Goal: Navigation & Orientation: Find specific page/section

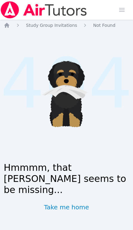
click at [52, 10] on img at bounding box center [43, 9] width 87 height 17
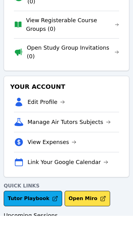
scroll to position [72, 0]
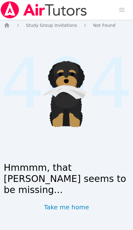
click at [41, 28] on span "Study Group Invitations" at bounding box center [51, 25] width 51 height 5
